Goal: Transaction & Acquisition: Purchase product/service

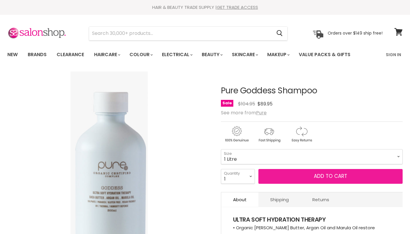
click at [282, 178] on button "Add to cart" at bounding box center [330, 176] width 144 height 15
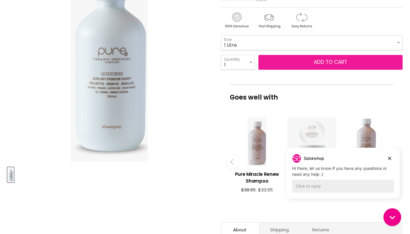
scroll to position [115, 0]
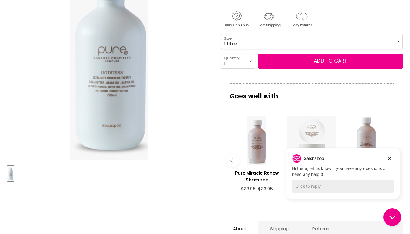
click at [182, 195] on article "Click or scroll to zoom Tap or pinch to zoom Pure Goddess Shampoo No reviews" at bounding box center [204, 143] width 395 height 374
click at [390, 160] on icon "Dismiss campaign" at bounding box center [390, 158] width 6 height 7
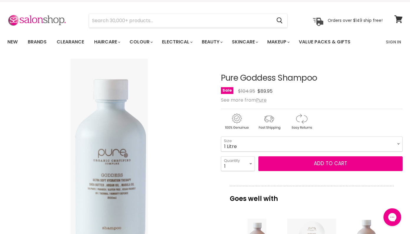
scroll to position [0, 0]
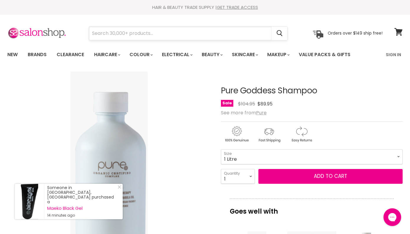
click at [130, 36] on input "Search" at bounding box center [180, 34] width 183 height 14
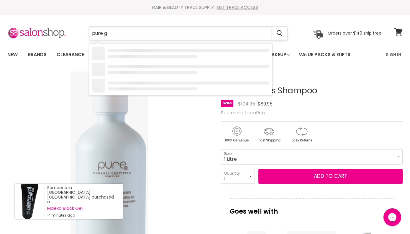
type input "pure go"
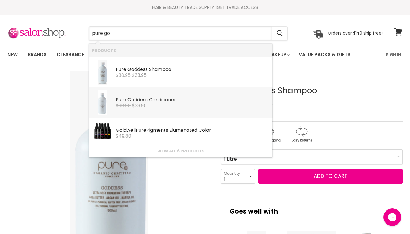
click at [148, 102] on div "Pure Go ddess Conditioner" at bounding box center [193, 100] width 154 height 6
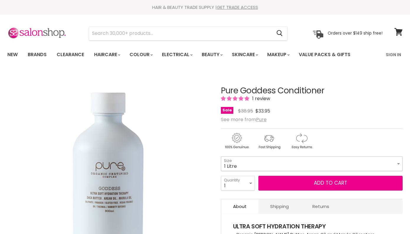
click option "1 Litre" at bounding box center [0, 0] width 0 height 0
select select "1 Litre"
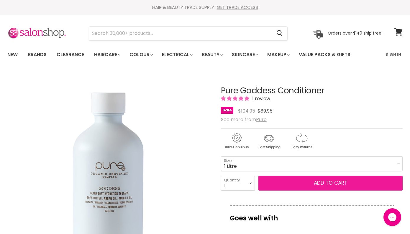
click at [279, 188] on button "Add to cart" at bounding box center [330, 183] width 144 height 15
click at [373, 189] on button "Add to cart" at bounding box center [330, 183] width 144 height 15
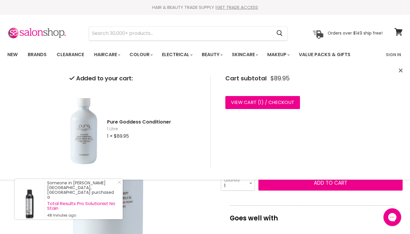
click at [162, 209] on div "Click or scroll to zoom Tap or pinch to zoom" at bounding box center [109, 173] width 204 height 204
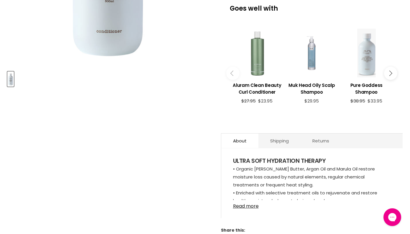
scroll to position [189, 0]
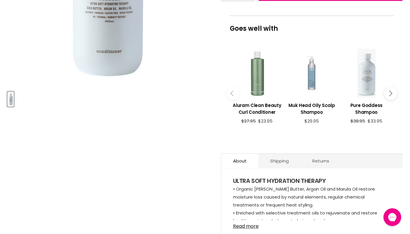
click at [371, 86] on div "Main content" at bounding box center [366, 73] width 49 height 49
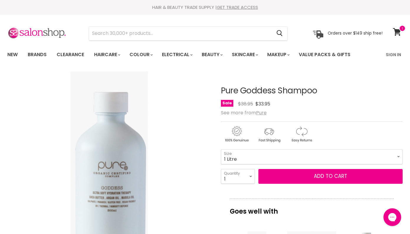
click option "1 Litre" at bounding box center [0, 0] width 0 height 0
select select "1 Litre"
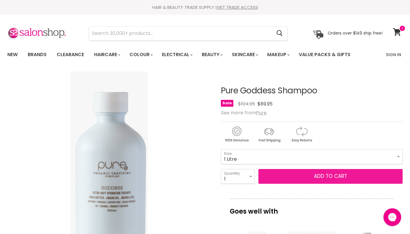
click at [326, 180] on button "Add to cart" at bounding box center [330, 176] width 144 height 15
click at [340, 178] on button "Add to cart" at bounding box center [330, 176] width 144 height 15
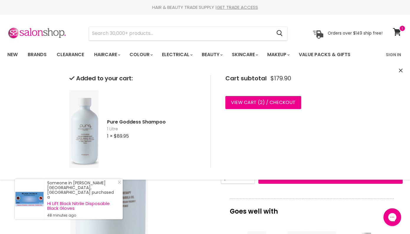
click at [186, 201] on div "Click or scroll to zoom Tap or pinch to zoom" at bounding box center [109, 173] width 204 height 204
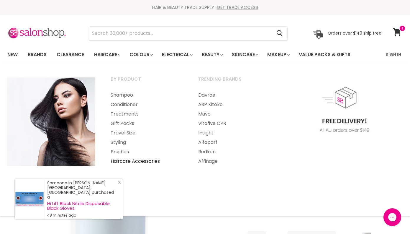
click at [142, 162] on link "Haircare Accessories" at bounding box center [146, 160] width 86 height 9
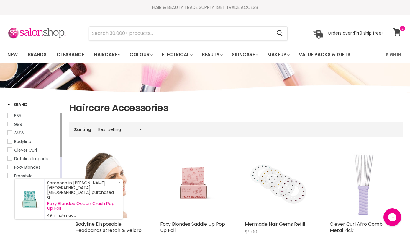
click at [397, 33] on icon at bounding box center [397, 32] width 8 height 8
